Goal: Task Accomplishment & Management: Use online tool/utility

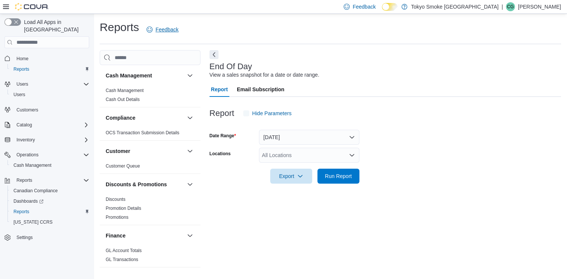
scroll to position [1, 0]
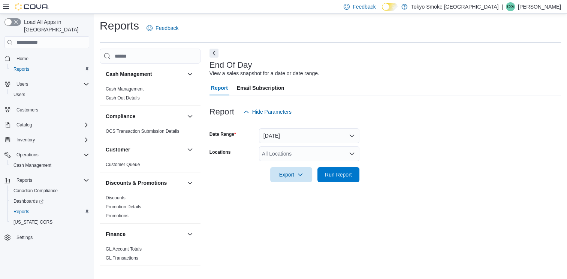
click at [352, 153] on icon "Open list of options" at bounding box center [352, 154] width 6 height 6
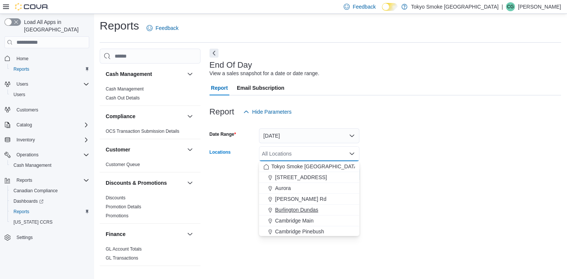
click at [300, 209] on span "Burlington Dundas" at bounding box center [296, 209] width 43 height 7
click at [433, 193] on div "End Of Day View a sales snapshot for a date or date range. Report Email Subscri…" at bounding box center [384, 161] width 351 height 225
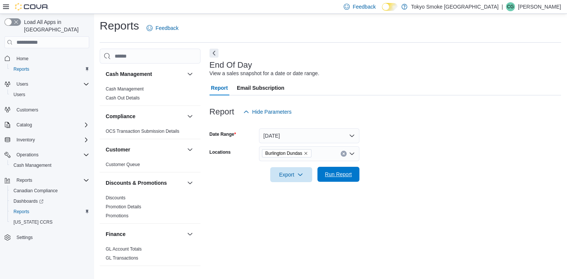
click at [345, 177] on span "Run Report" at bounding box center [338, 174] width 27 height 7
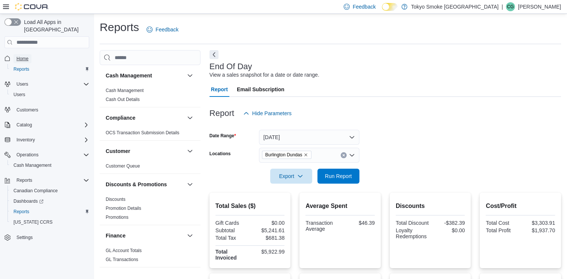
click at [27, 55] on span "Home" at bounding box center [22, 58] width 12 height 9
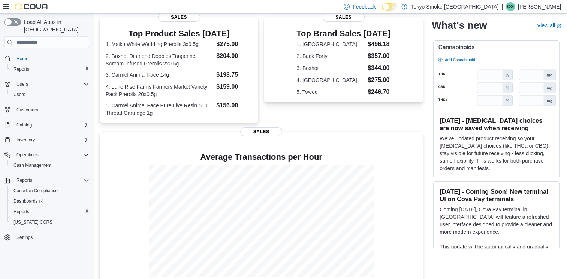
scroll to position [164, 0]
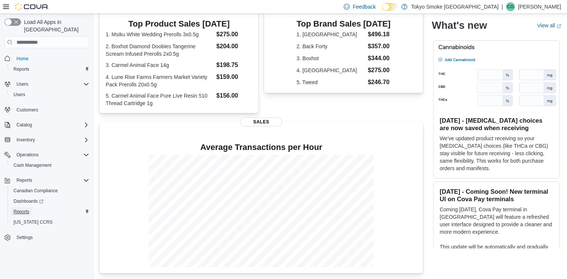
click at [24, 209] on span "Reports" at bounding box center [21, 212] width 16 height 6
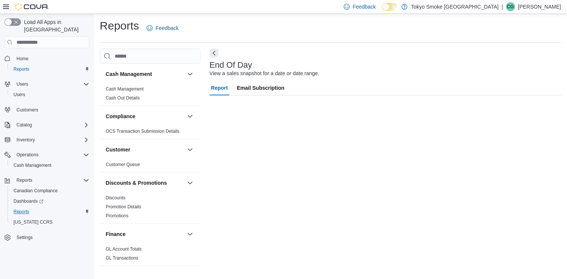
scroll to position [1, 0]
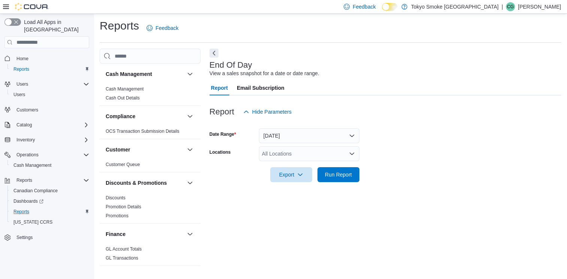
click at [351, 153] on icon "Open list of options" at bounding box center [352, 154] width 6 height 6
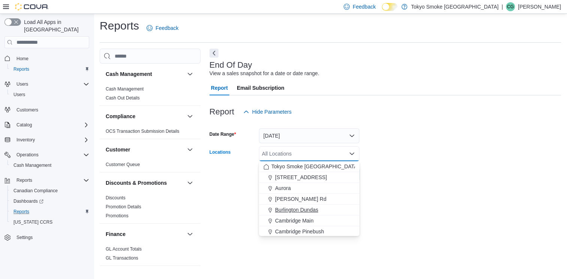
click at [305, 209] on span "Burlington Dundas" at bounding box center [296, 209] width 43 height 7
drag, startPoint x: 505, startPoint y: 200, endPoint x: 490, endPoint y: 199, distance: 15.1
click at [503, 200] on div "End Of Day View a sales snapshot for a date or date range. Report Email Subscri…" at bounding box center [384, 161] width 351 height 225
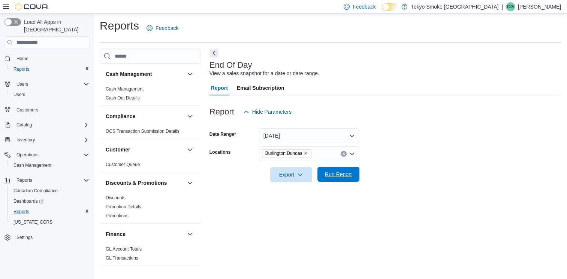
click at [339, 176] on span "Run Report" at bounding box center [338, 174] width 27 height 7
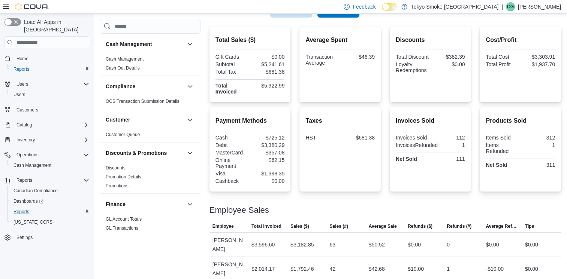
scroll to position [172, 0]
